Goal: Navigation & Orientation: Find specific page/section

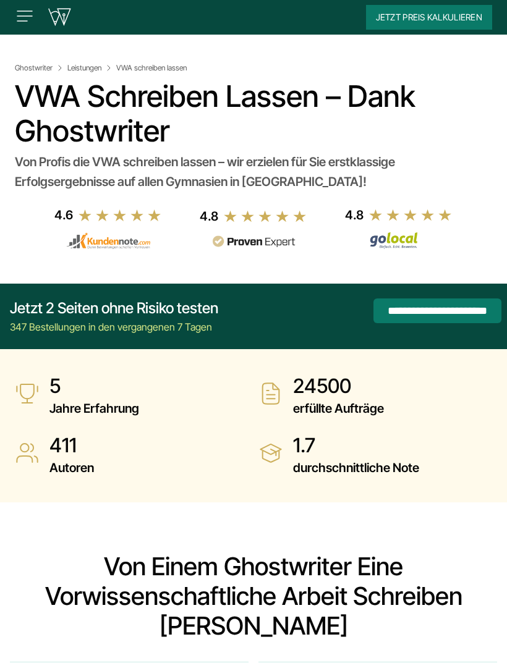
click at [23, 14] on img at bounding box center [25, 16] width 20 height 20
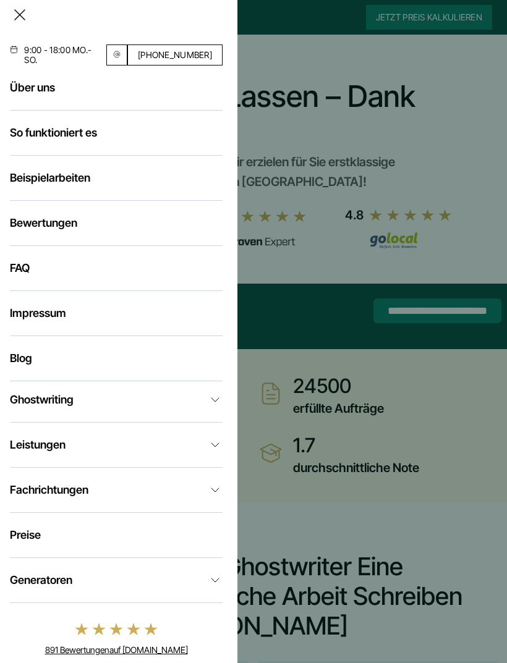
click at [117, 452] on link "Leistungen" at bounding box center [116, 445] width 213 height 15
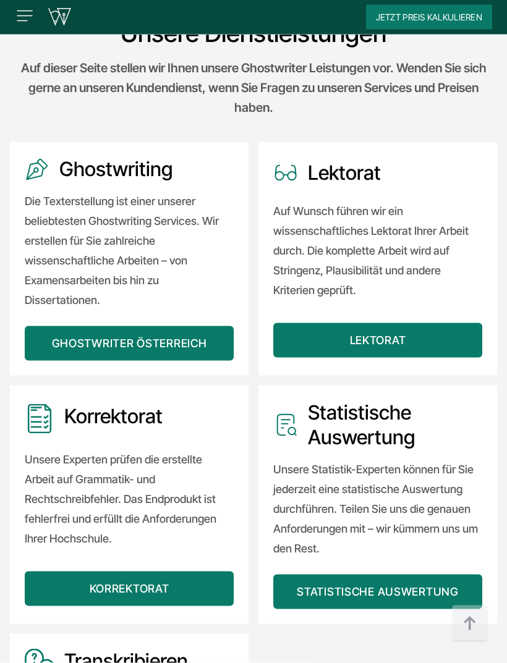
scroll to position [1219, 0]
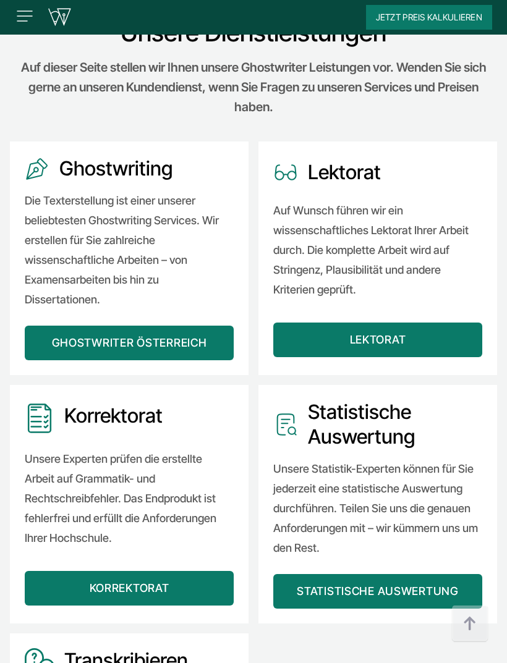
click at [431, 323] on link "Lektorat" at bounding box center [377, 340] width 209 height 35
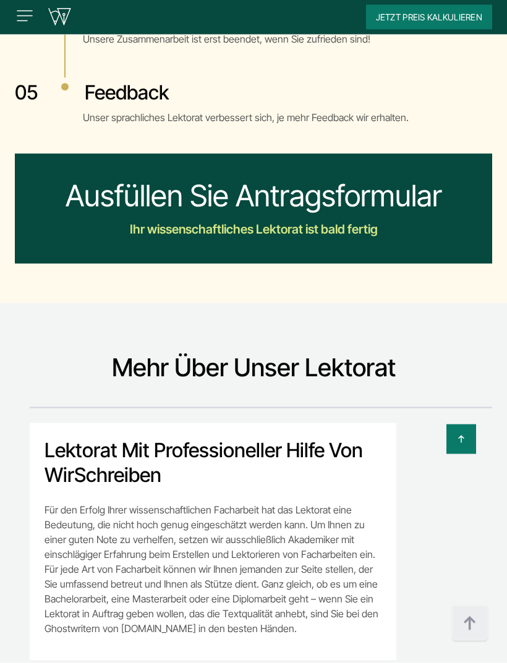
scroll to position [4881, 0]
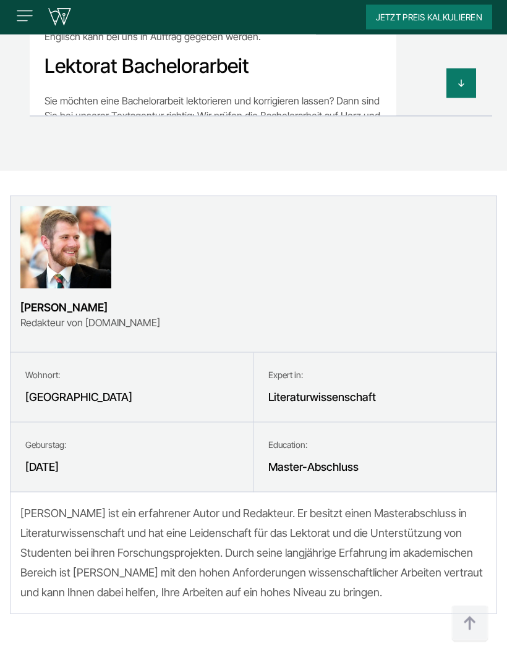
click at [447, 98] on button at bounding box center [461, 84] width 30 height 30
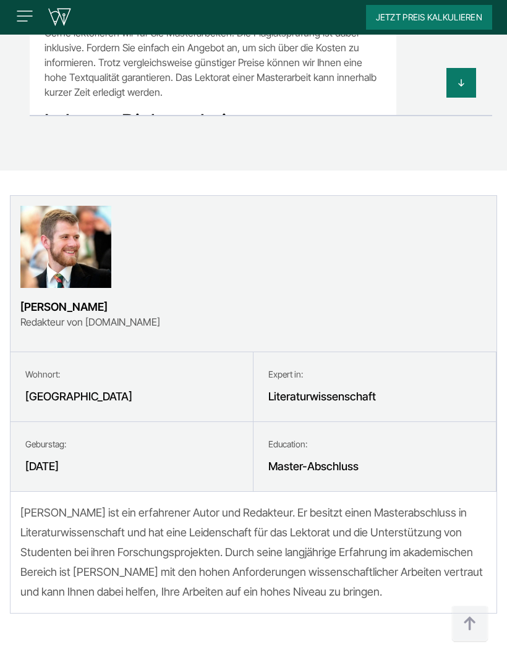
scroll to position [185, 0]
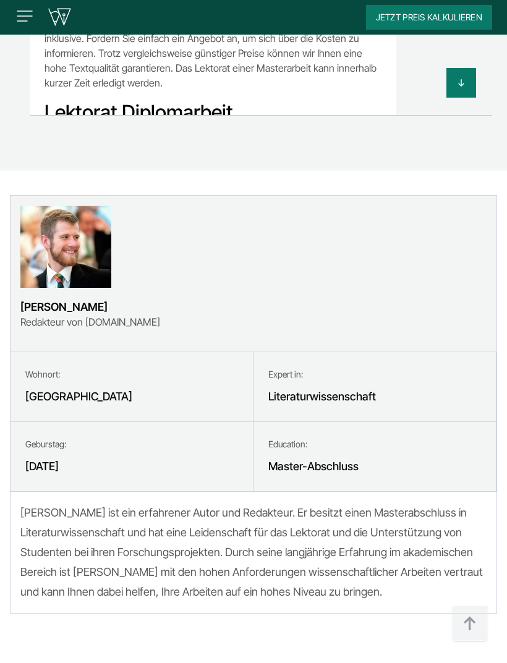
click at [468, 98] on button at bounding box center [461, 83] width 30 height 30
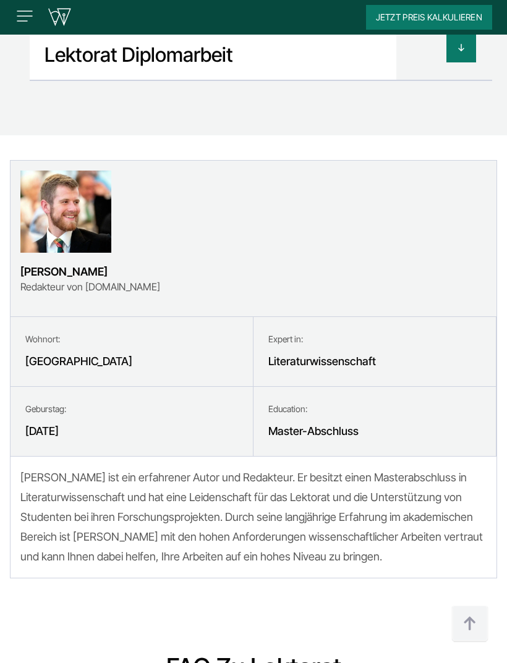
scroll to position [5705, 0]
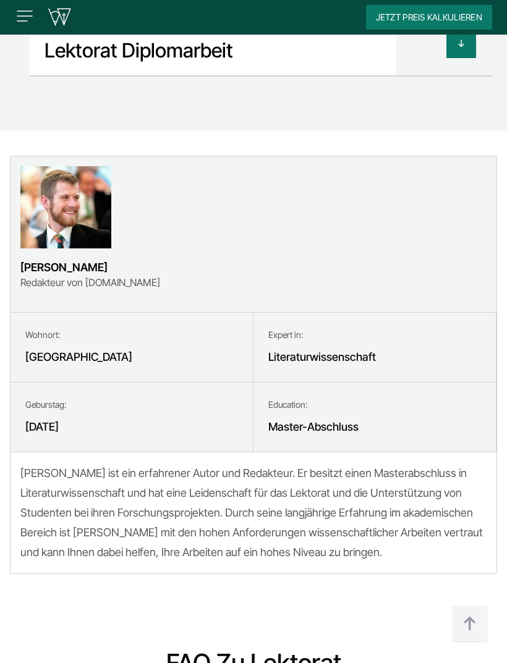
click at [459, 48] on icon at bounding box center [461, 43] width 10 height 10
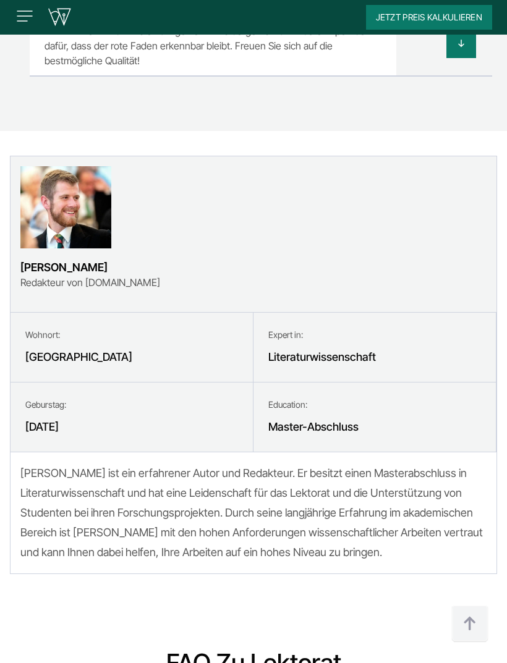
scroll to position [393, 0]
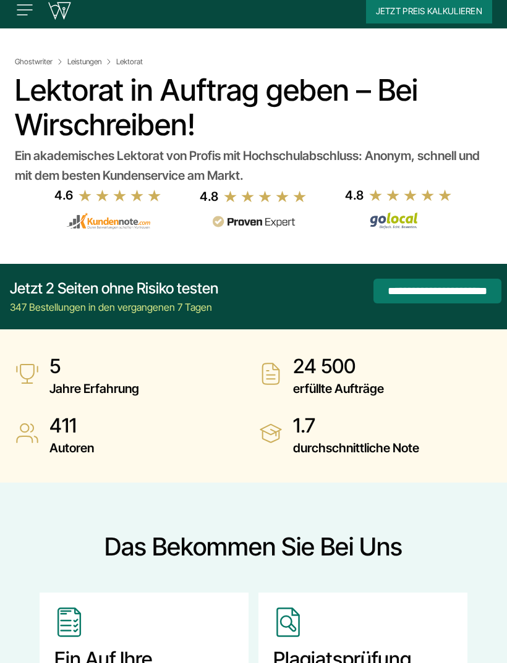
scroll to position [0, 0]
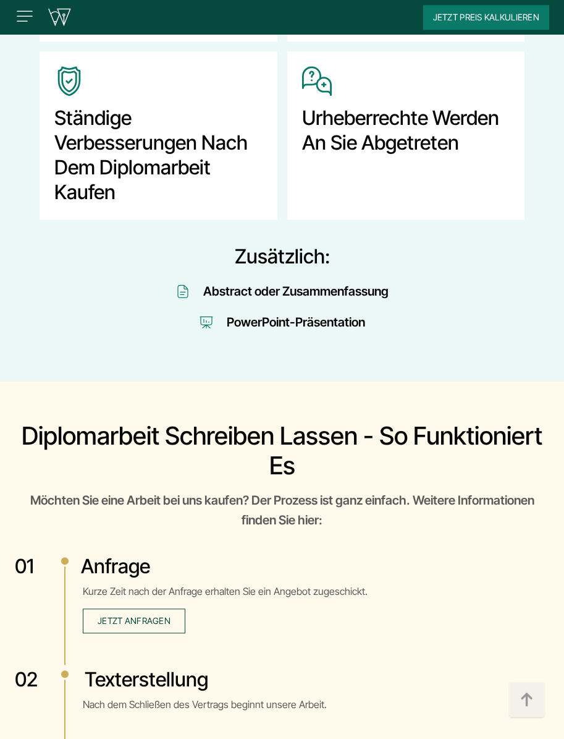
scroll to position [2780, 0]
